Goal: Task Accomplishment & Management: Use online tool/utility

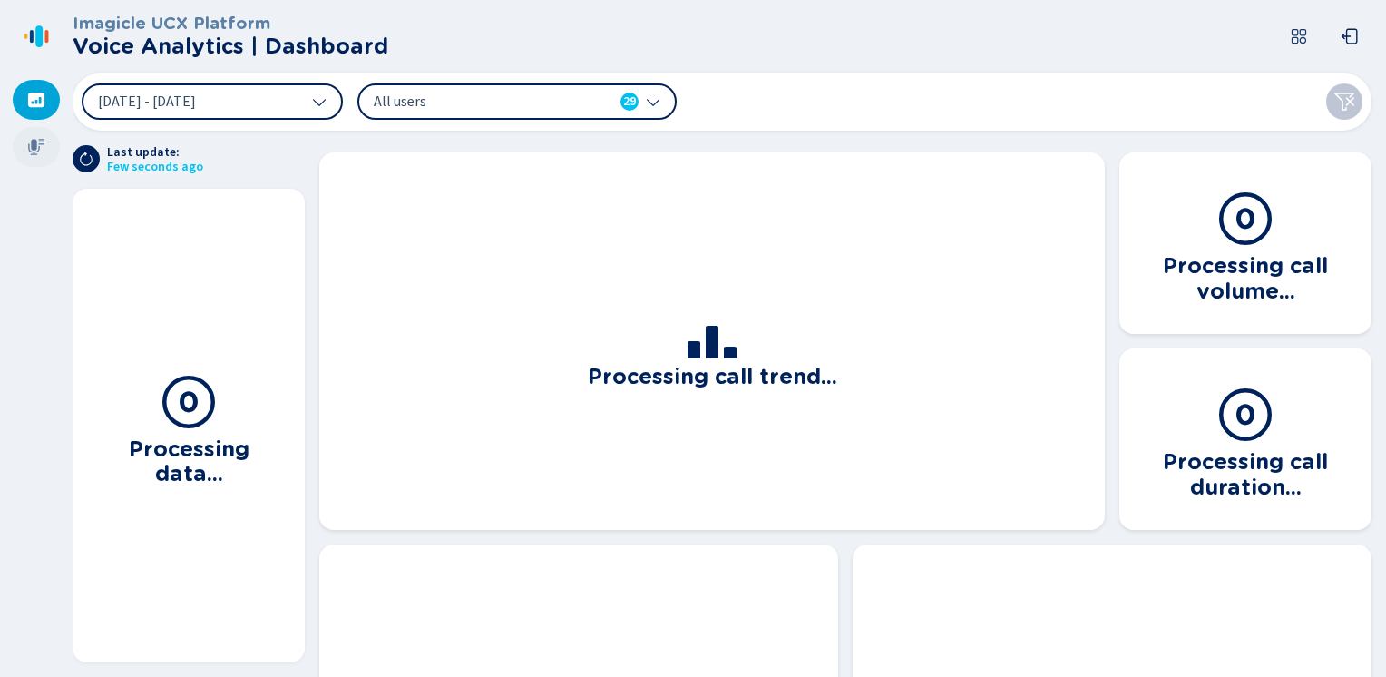
click at [38, 142] on icon at bounding box center [36, 147] width 18 height 18
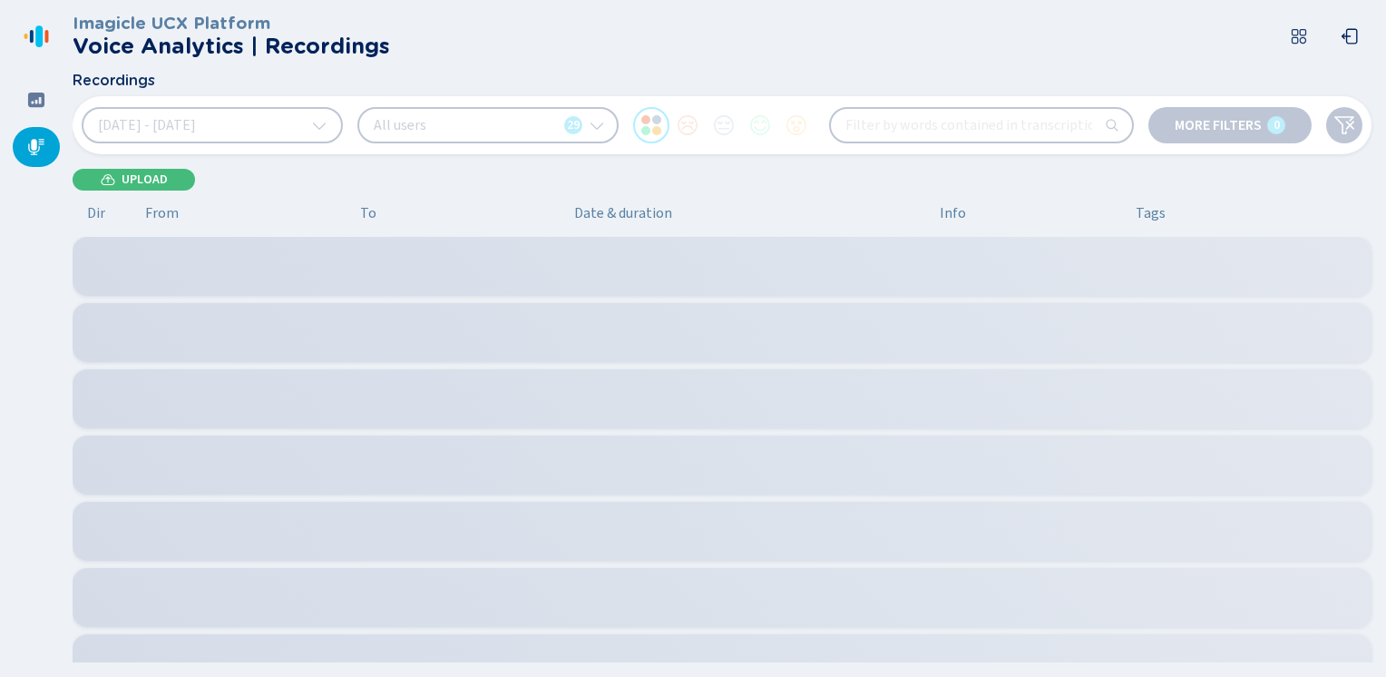
click at [323, 126] on icon at bounding box center [319, 126] width 13 height 7
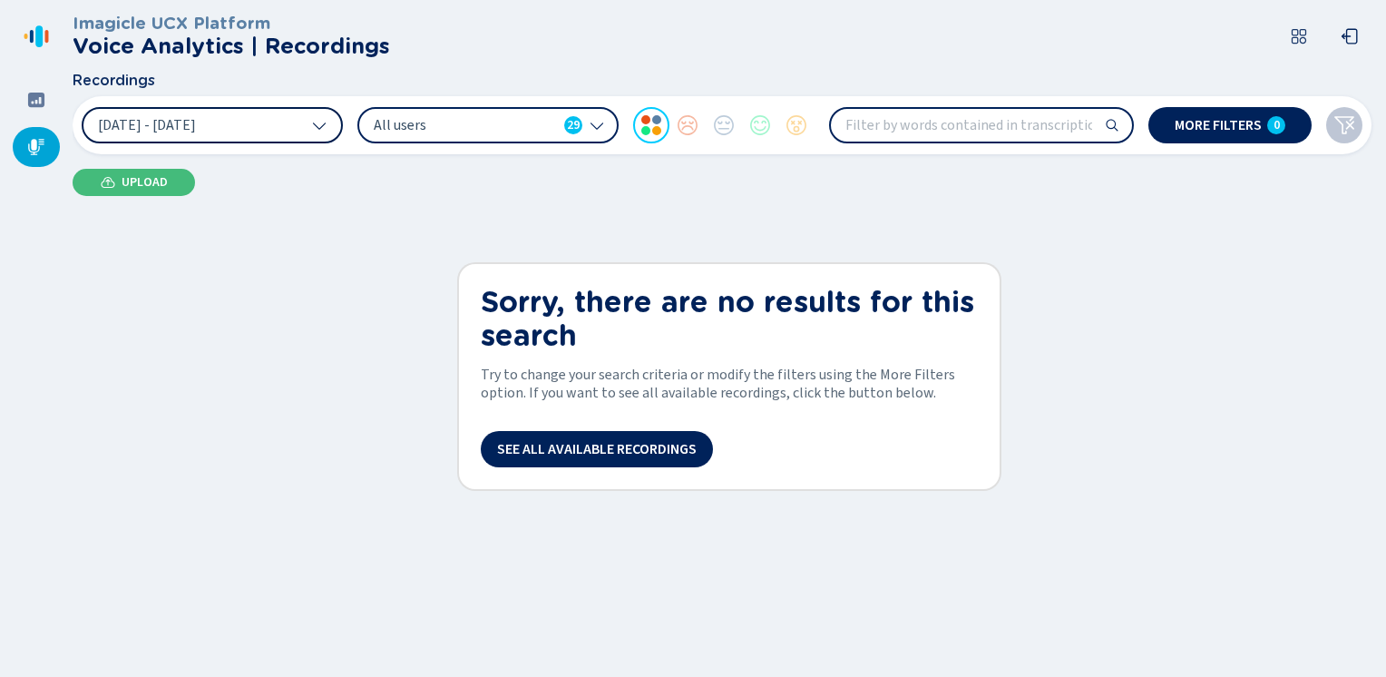
click at [320, 123] on icon at bounding box center [319, 125] width 15 height 15
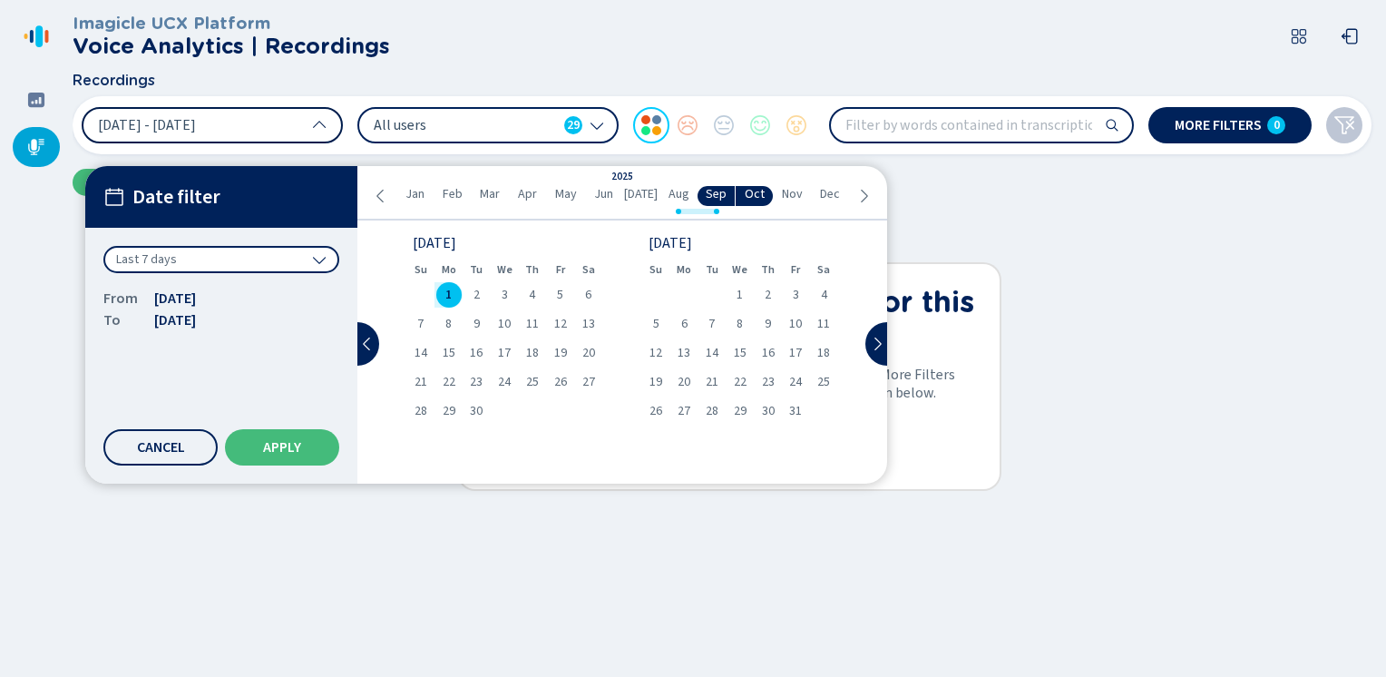
click at [380, 194] on icon at bounding box center [381, 196] width 15 height 15
click at [424, 407] on span "29" at bounding box center [421, 411] width 13 height 13
click at [379, 192] on icon at bounding box center [381, 196] width 15 height 15
click at [417, 407] on span "24" at bounding box center [421, 411] width 13 height 13
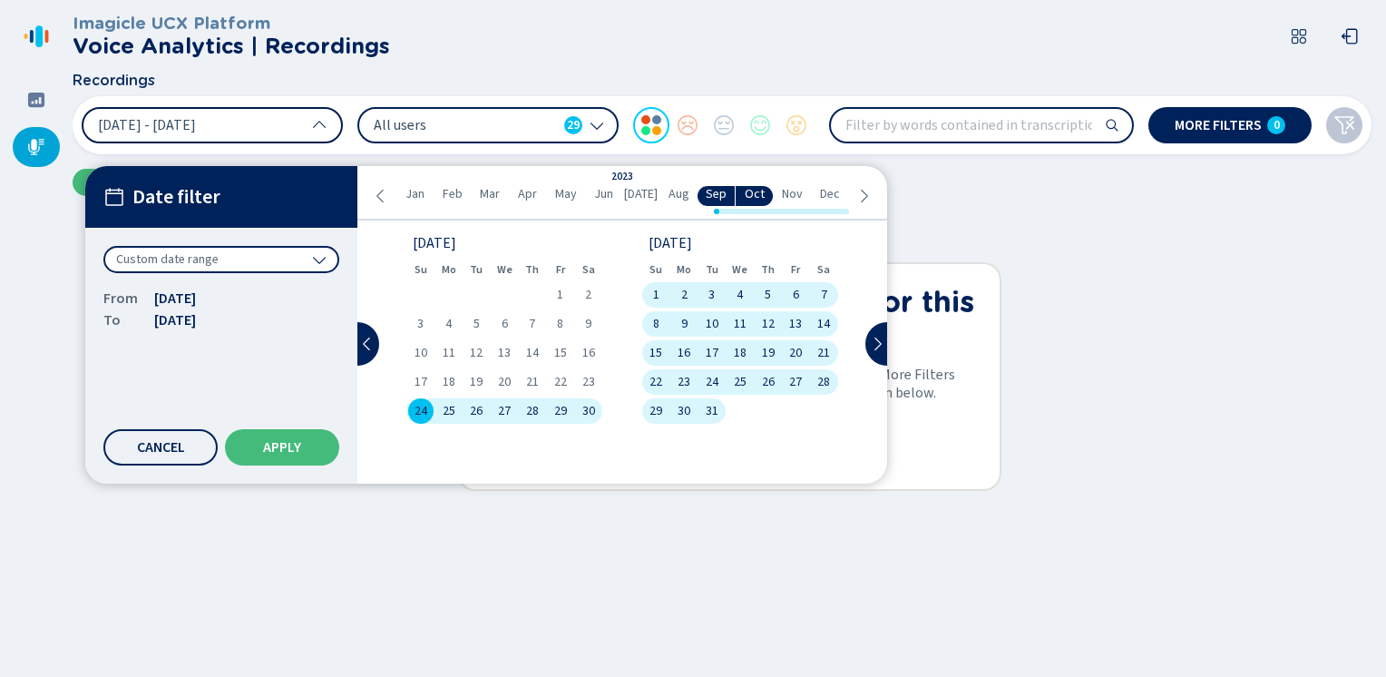
click at [381, 195] on icon at bounding box center [381, 196] width 15 height 15
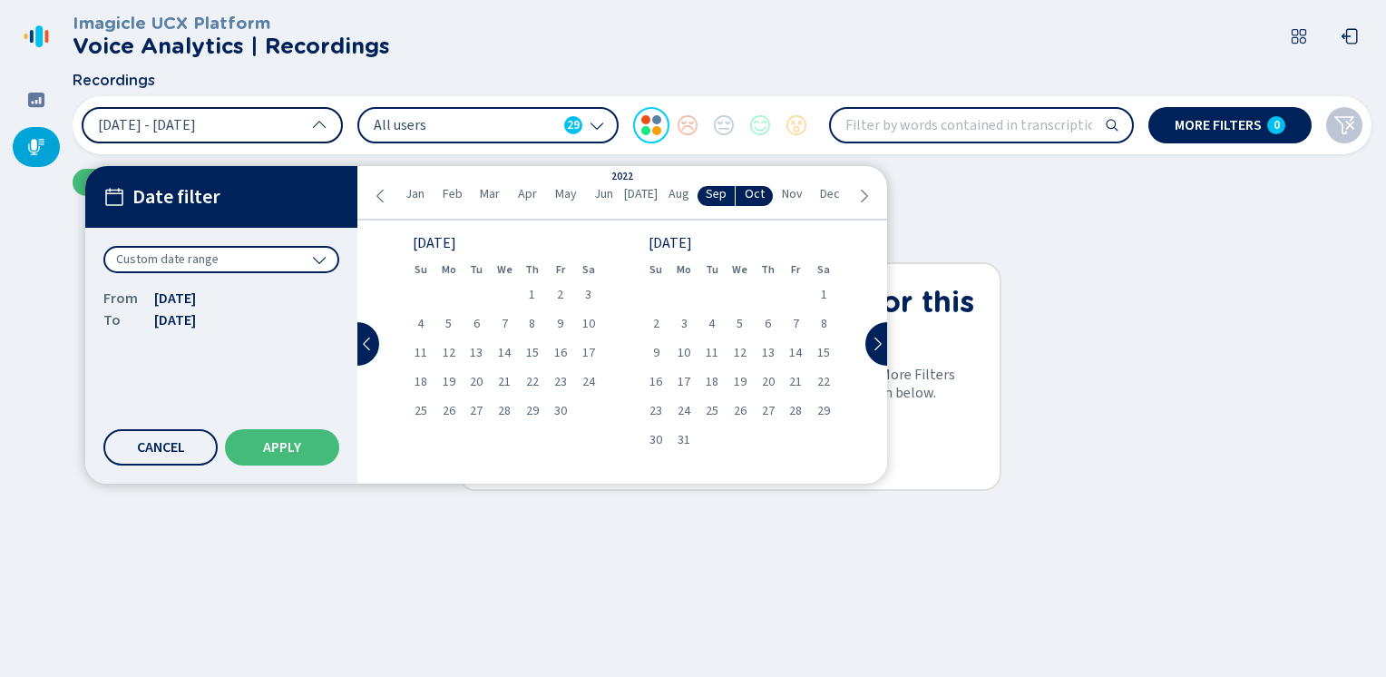
click at [382, 195] on icon at bounding box center [381, 196] width 15 height 15
click at [677, 197] on span "Aug" at bounding box center [679, 194] width 21 height 15
click at [656, 412] on span "25" at bounding box center [656, 411] width 13 height 13
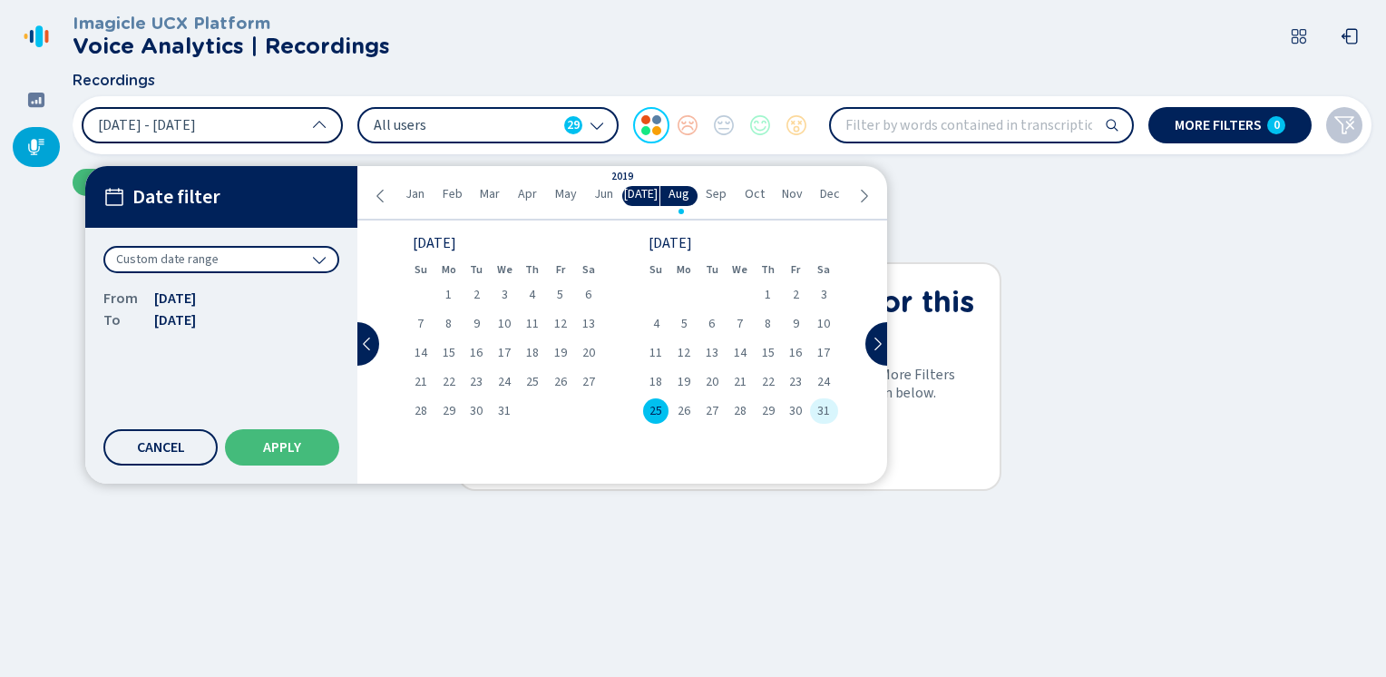
click at [825, 411] on span "31" at bounding box center [824, 411] width 13 height 13
click at [294, 447] on span "Apply" at bounding box center [282, 447] width 38 height 15
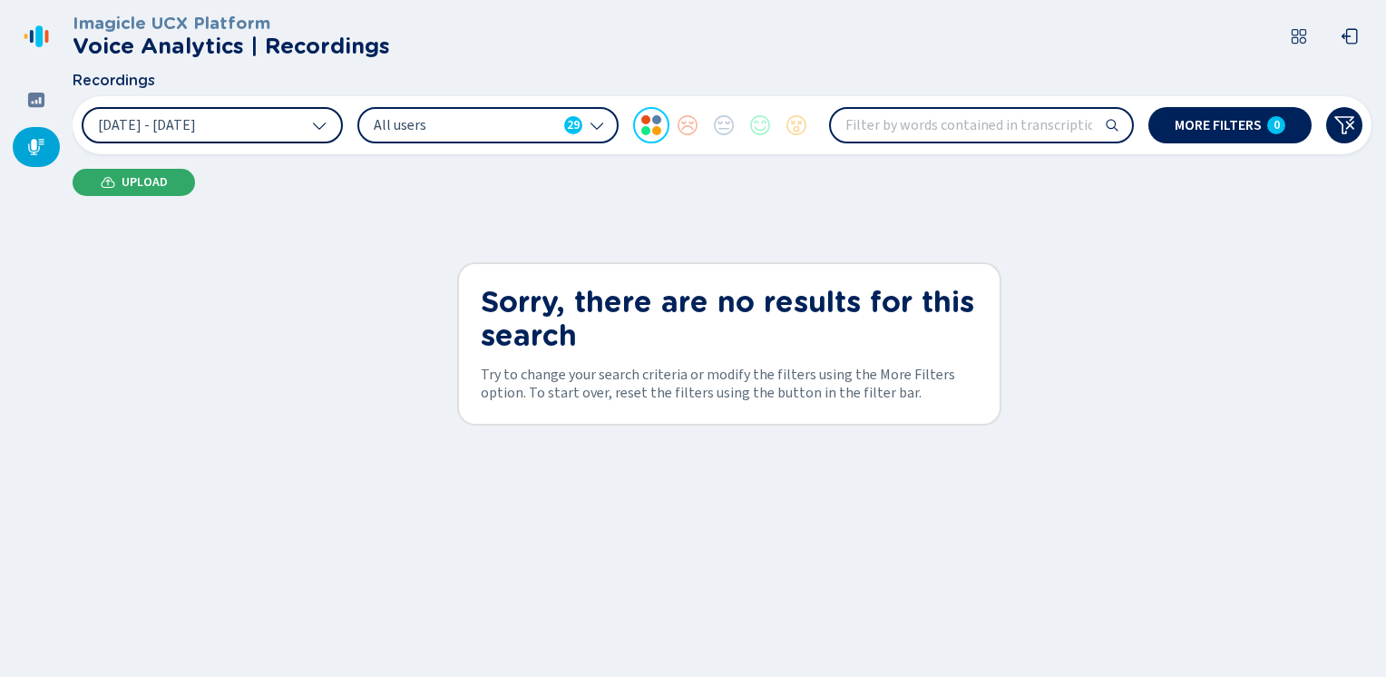
click at [144, 181] on span "Upload" at bounding box center [145, 182] width 46 height 15
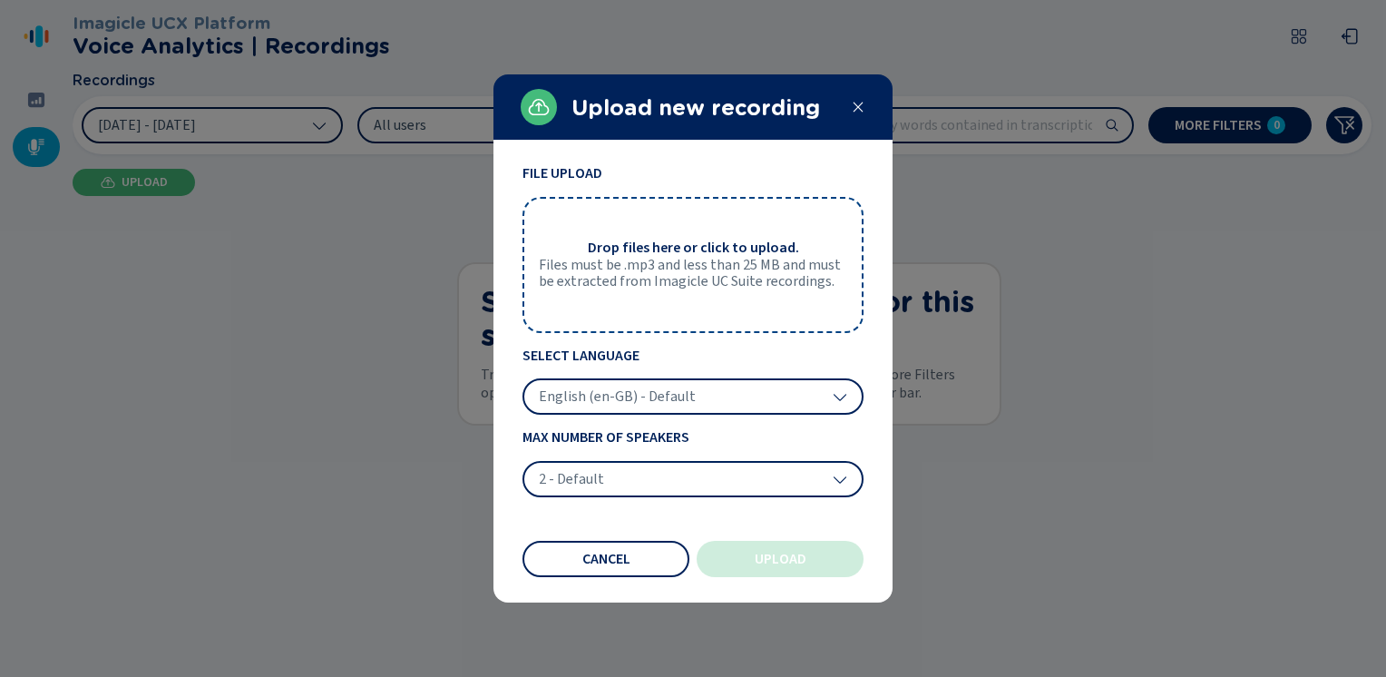
click at [862, 105] on icon at bounding box center [858, 107] width 15 height 15
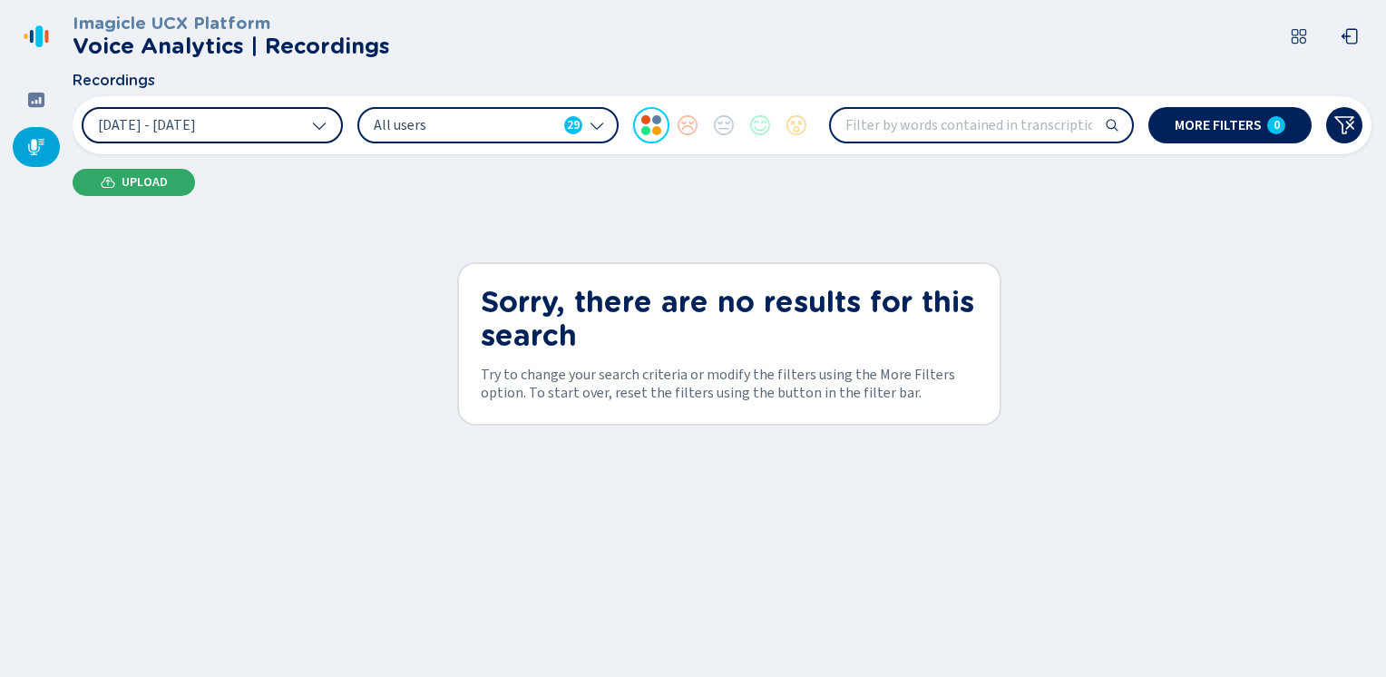
click at [145, 183] on span "Upload" at bounding box center [145, 182] width 46 height 15
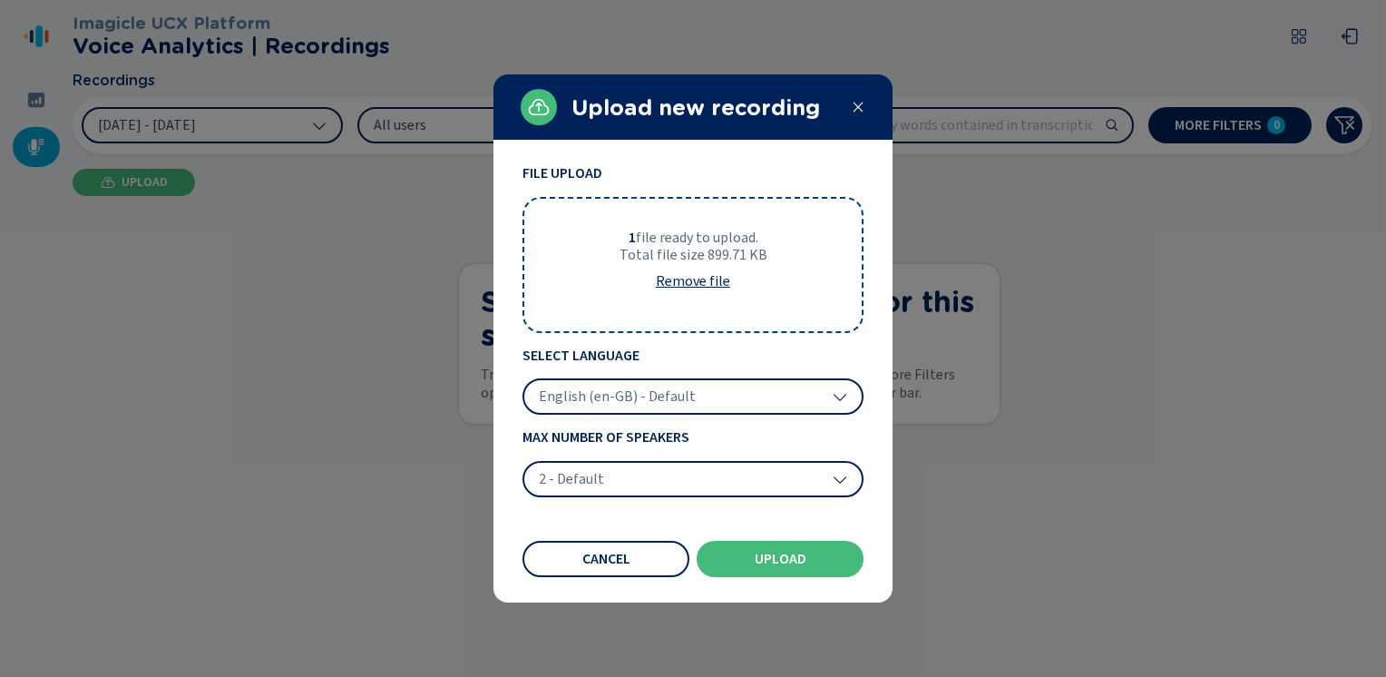
click at [847, 391] on icon at bounding box center [840, 396] width 15 height 15
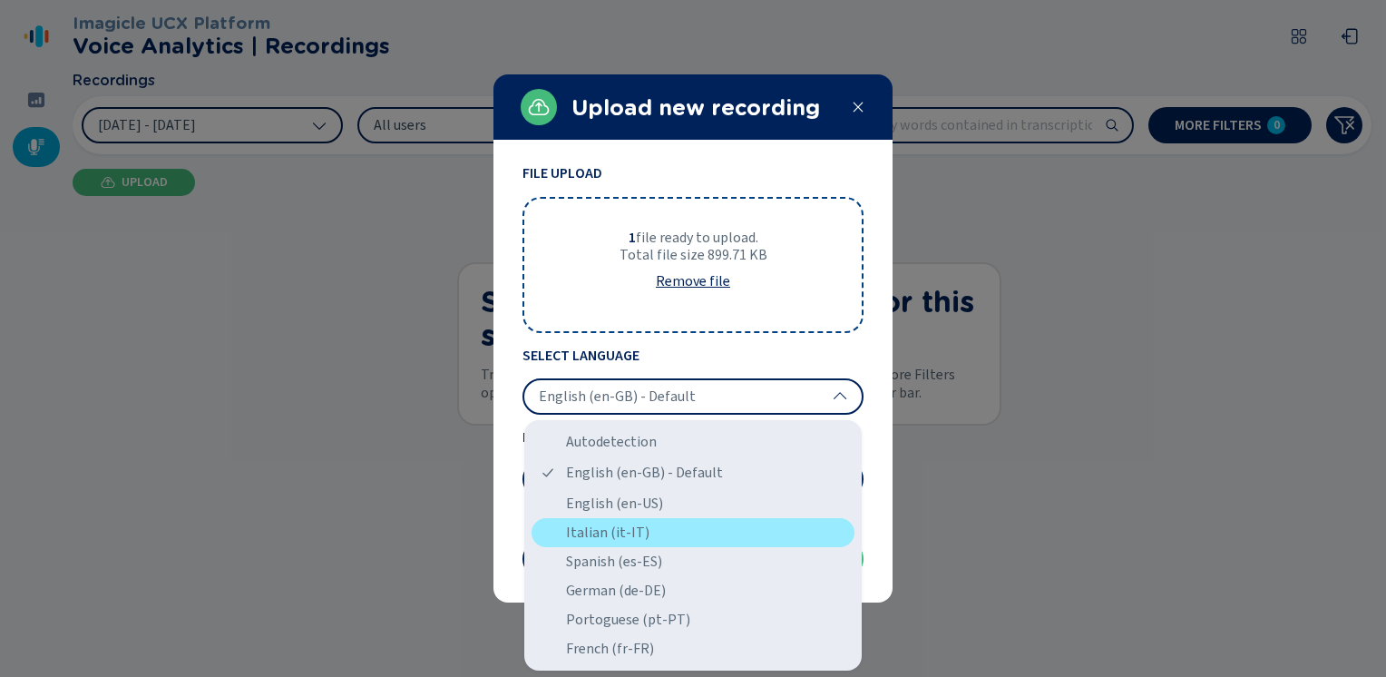
click at [611, 534] on div "Italian (it-IT)" at bounding box center [693, 532] width 323 height 29
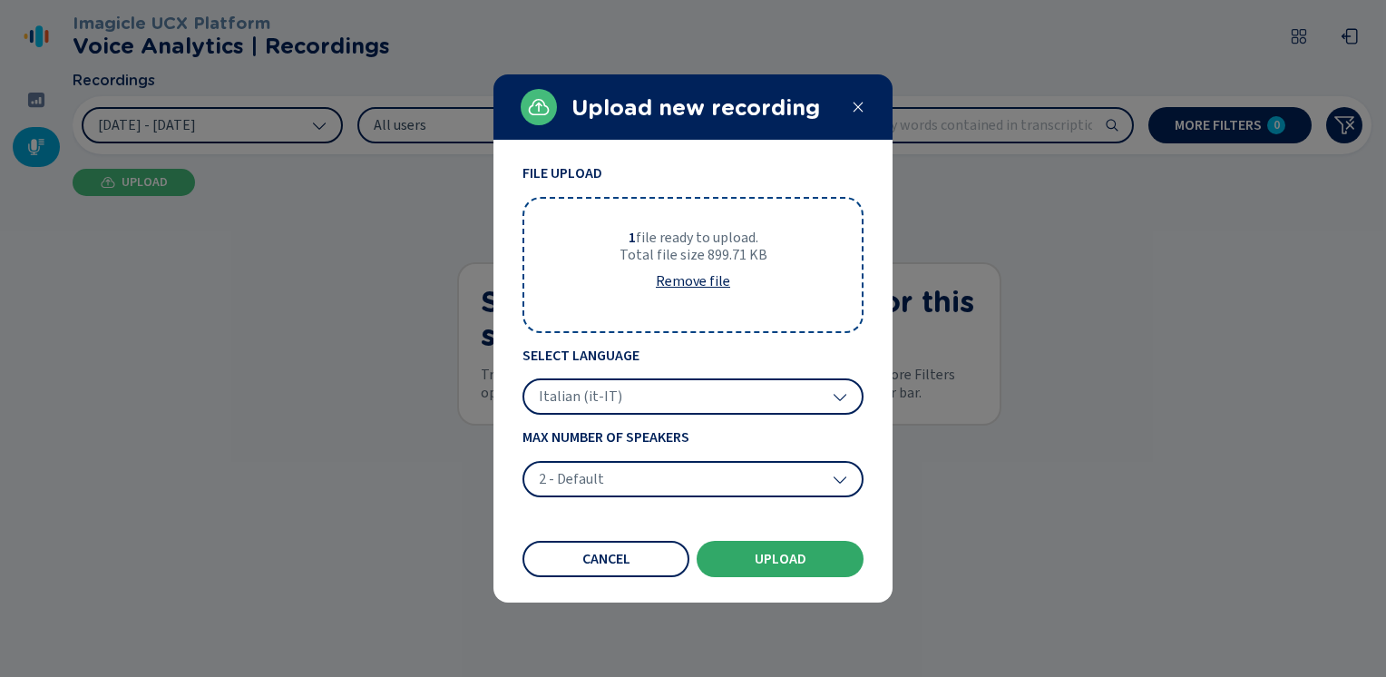
click at [789, 564] on span "Upload" at bounding box center [781, 559] width 52 height 15
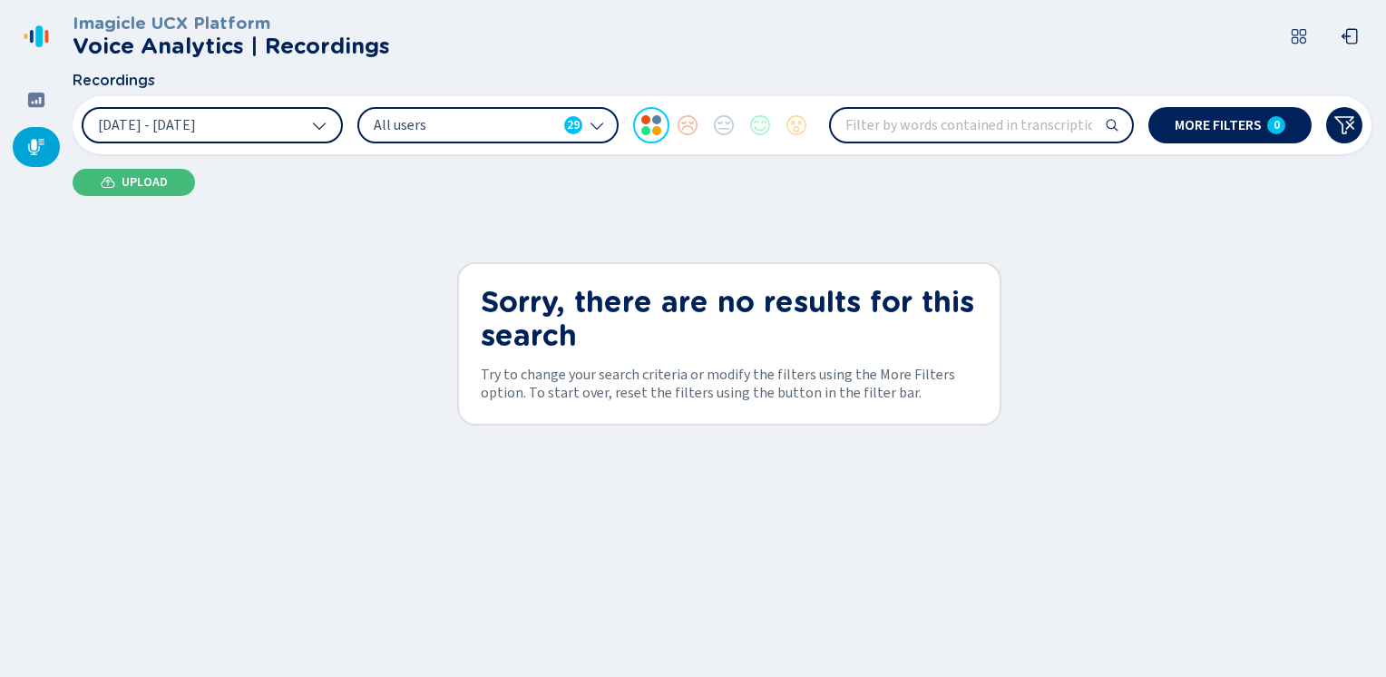
click at [321, 123] on icon at bounding box center [319, 125] width 15 height 15
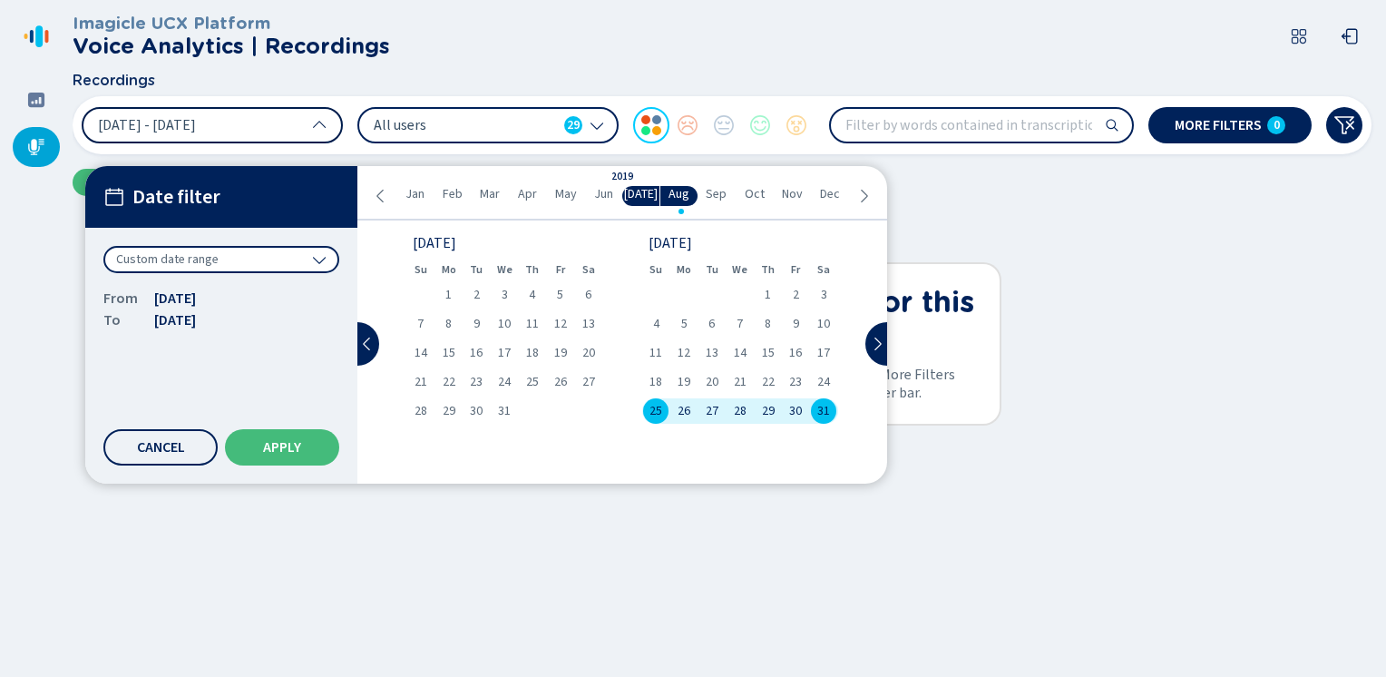
click at [858, 193] on icon at bounding box center [864, 196] width 15 height 15
click at [859, 193] on icon at bounding box center [864, 196] width 15 height 15
click at [860, 194] on icon at bounding box center [864, 196] width 15 height 15
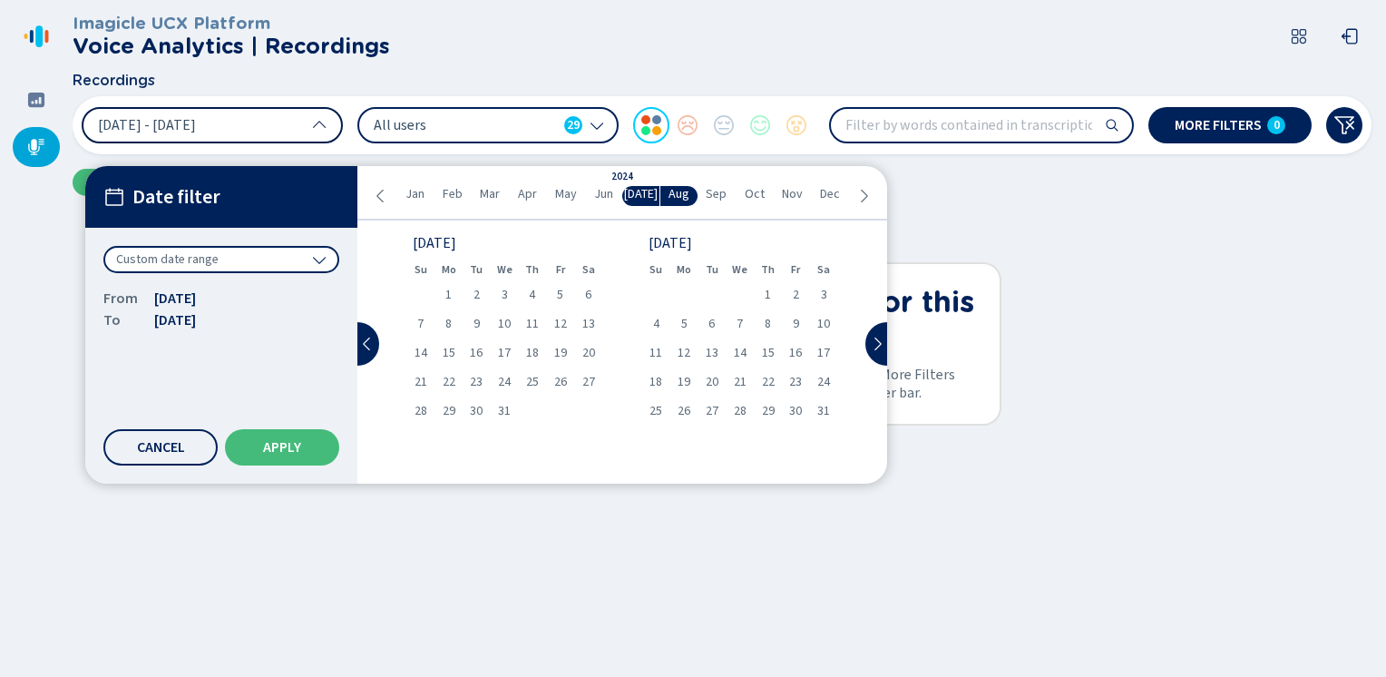
click at [860, 194] on icon at bounding box center [864, 196] width 15 height 15
click at [374, 189] on icon at bounding box center [381, 196] width 15 height 15
click at [648, 411] on div "24" at bounding box center [656, 410] width 28 height 25
click at [659, 441] on span "31" at bounding box center [656, 440] width 13 height 13
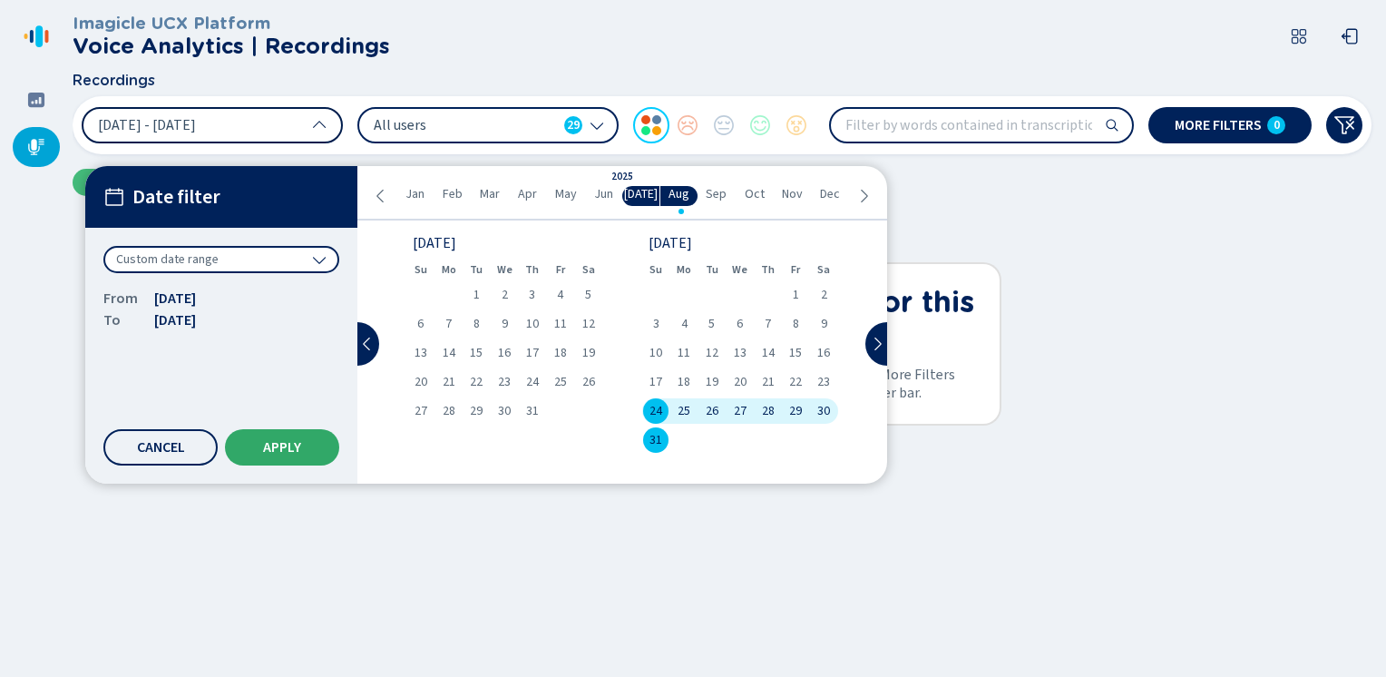
click at [268, 448] on span "Apply" at bounding box center [282, 447] width 38 height 15
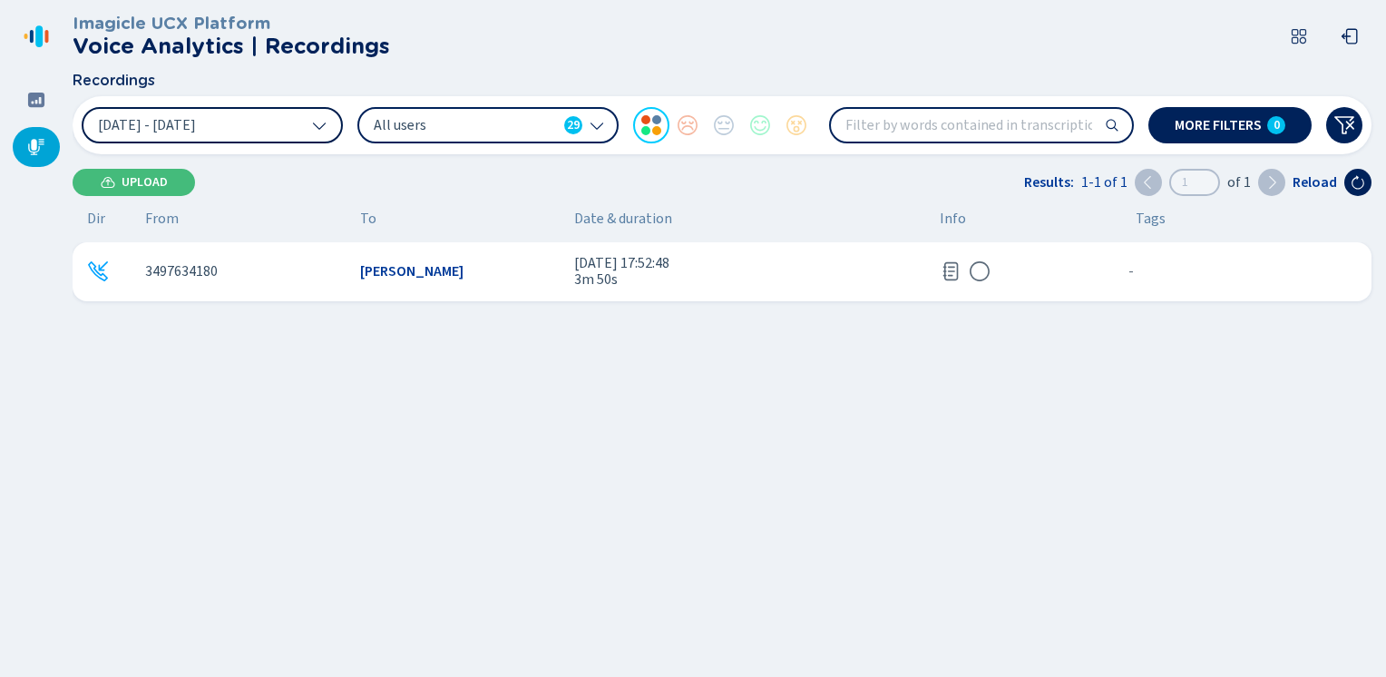
click at [100, 273] on icon at bounding box center [98, 271] width 22 height 22
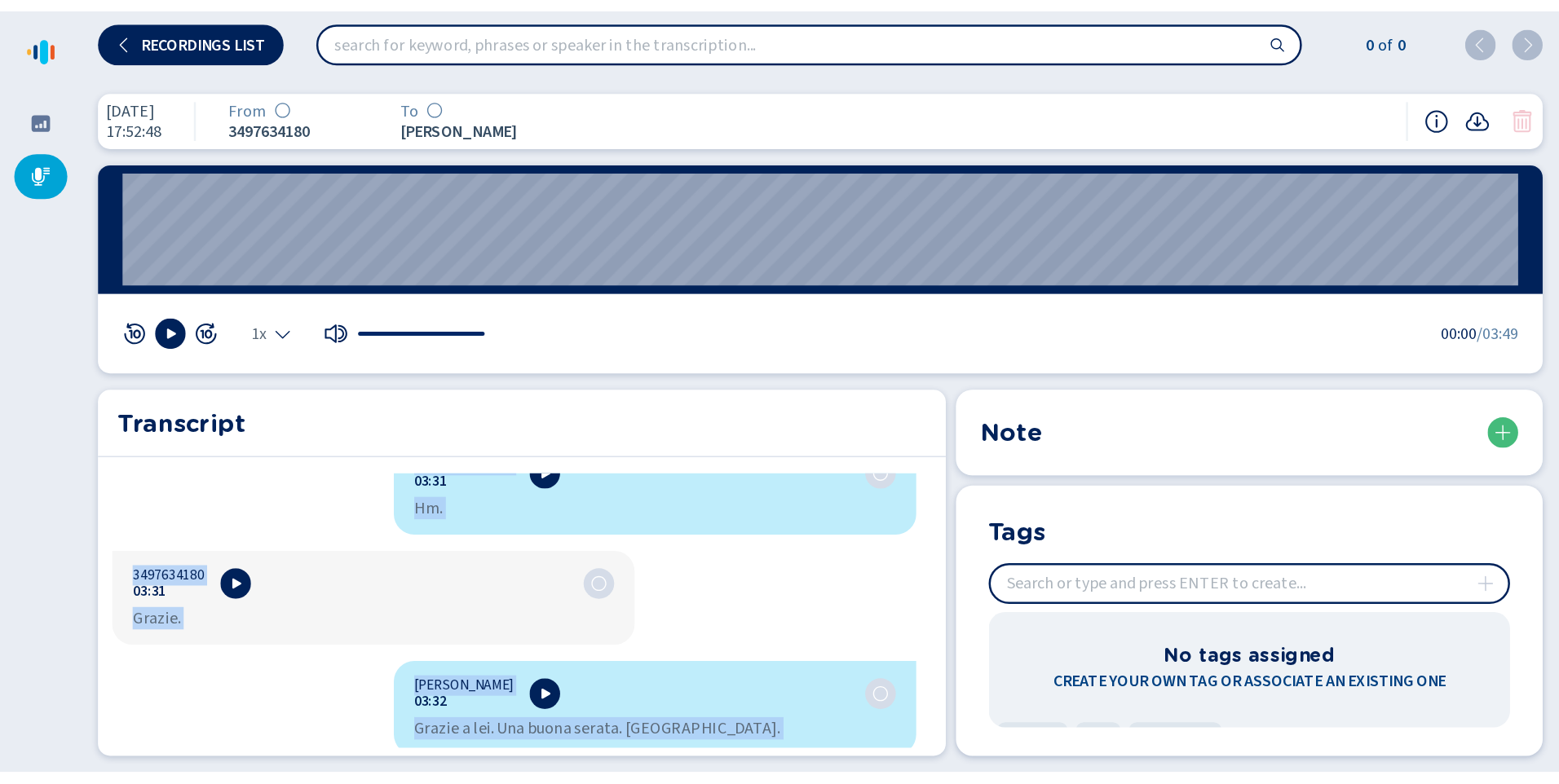
scroll to position [2958, 0]
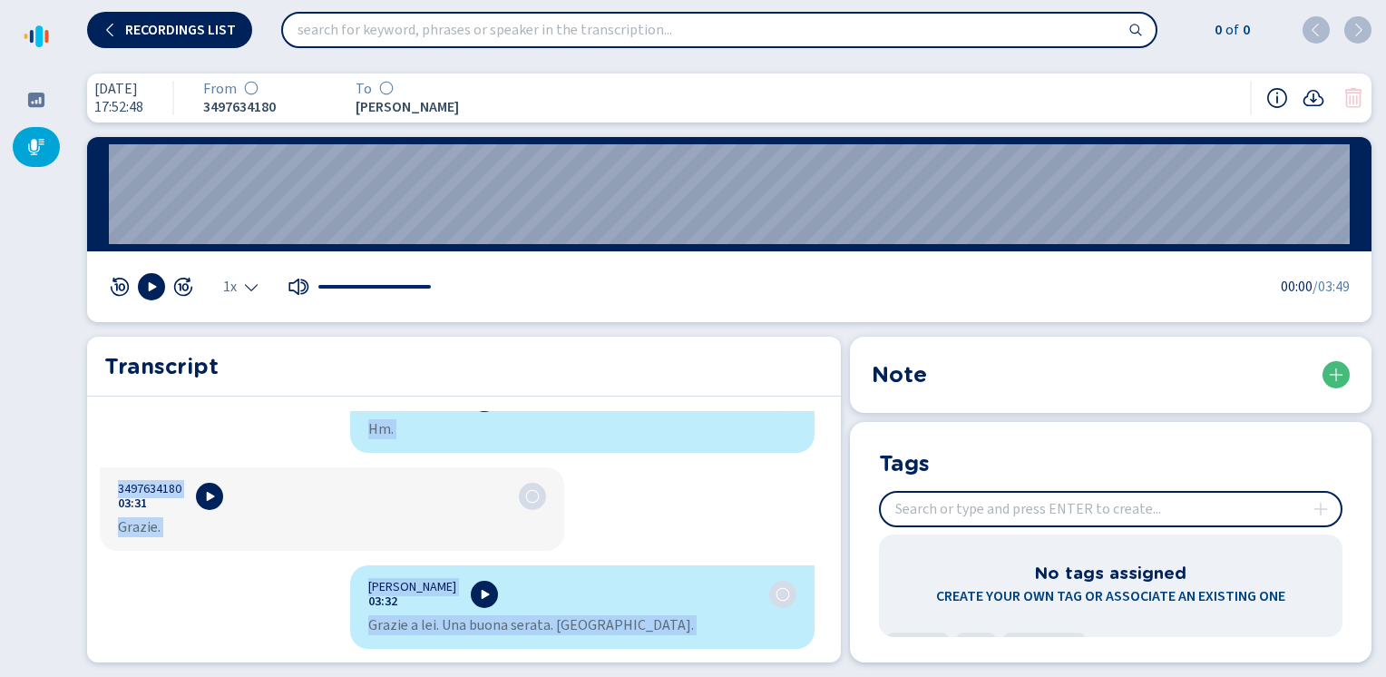
drag, startPoint x: 360, startPoint y: 427, endPoint x: 613, endPoint y: 629, distance: 323.5
click at [613, 629] on div "[PERSON_NAME] 00:02 Banca Guidiba. [GEOGRAPHIC_DATA]. Come posso aiutarla? 3497…" at bounding box center [457, 533] width 740 height 244
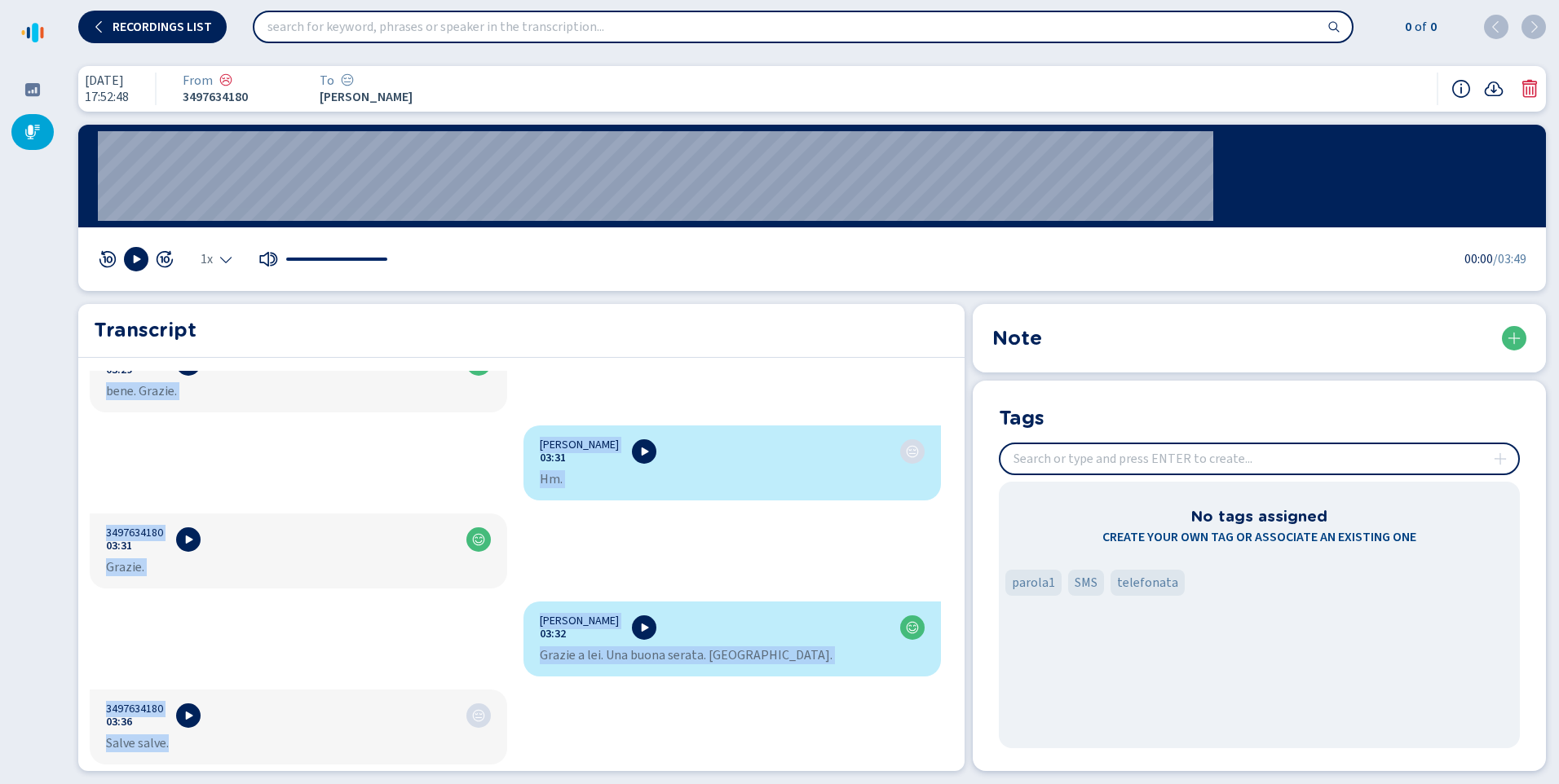
scroll to position [2784, 0]
